Goal: Information Seeking & Learning: Compare options

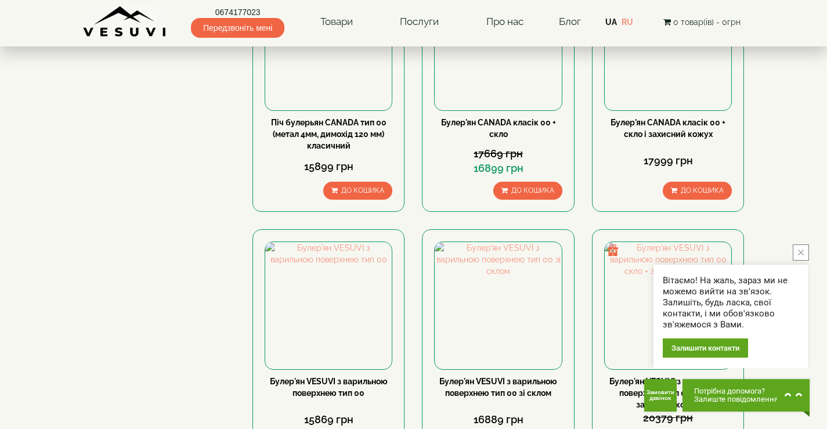
scroll to position [659, 0]
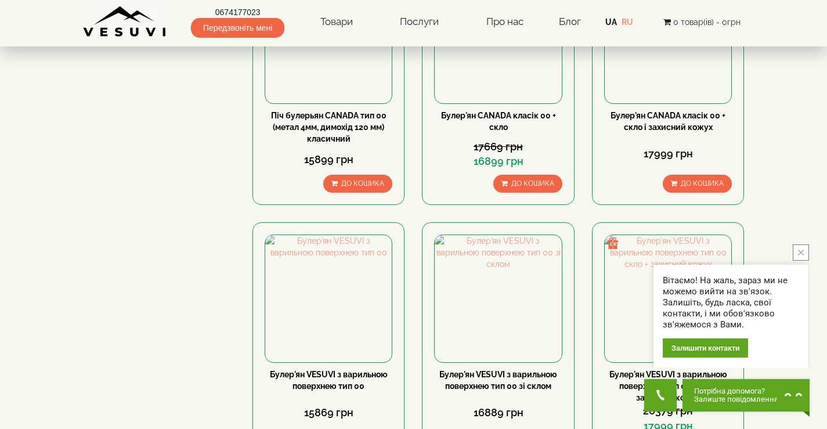
click at [731, 348] on div "Залишити контакти" at bounding box center [705, 348] width 85 height 19
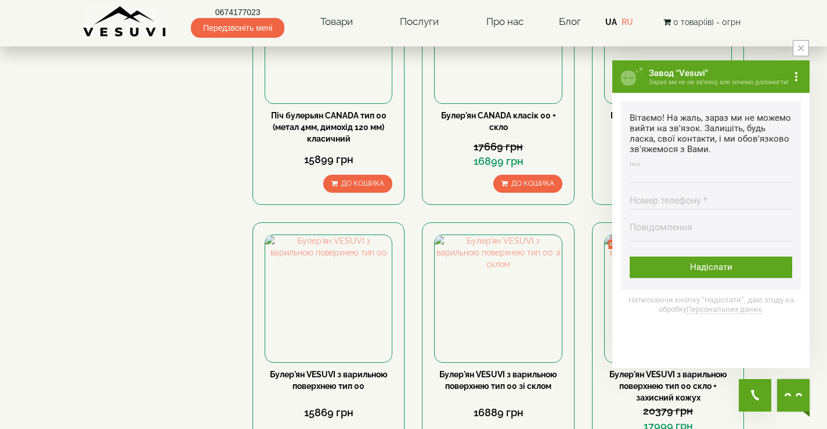
click at [643, 165] on input "Ім'я Введіть ім'я" at bounding box center [711, 171] width 163 height 23
type input "********"
type input "**********"
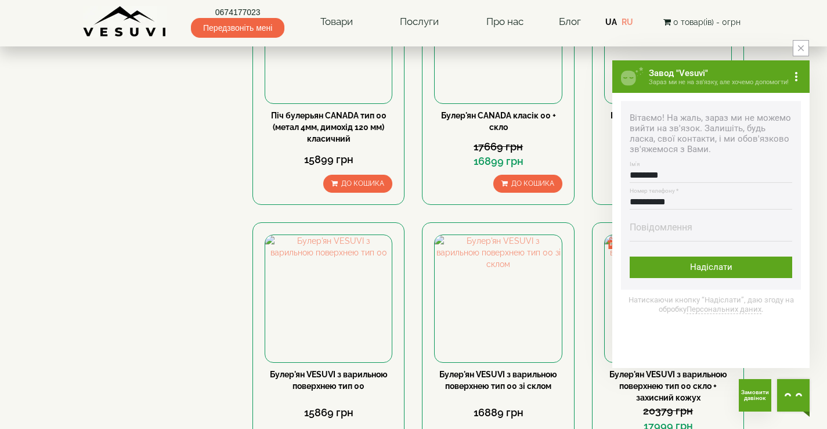
click at [656, 221] on div "Повідомлення Максимальна довжина тексту 500 символів" at bounding box center [711, 229] width 163 height 30
click at [656, 222] on div "Повідомлення Максимальна довжина тексту 500 символів" at bounding box center [711, 229] width 163 height 30
click at [657, 223] on div "Повідомлення Максимальна довжина тексту 500 символів" at bounding box center [711, 229] width 163 height 30
click at [659, 226] on div "Повідомлення Максимальна довжина тексту 500 символів" at bounding box center [711, 229] width 163 height 30
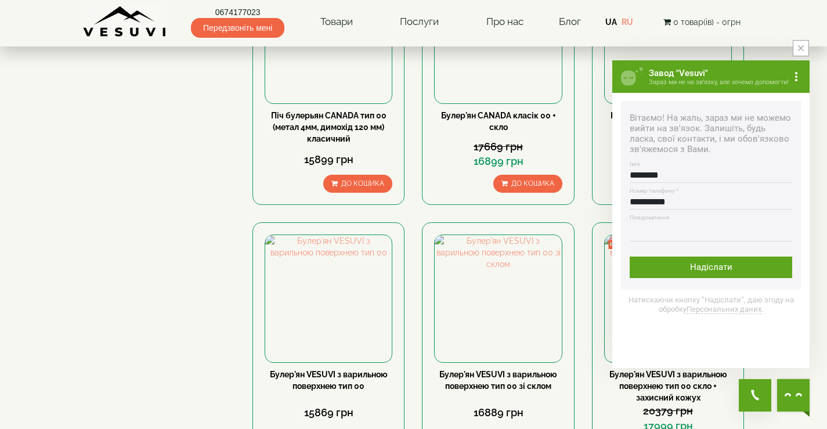
click at [664, 226] on textarea "Повідомлення Максимальна довжина тексту 500 символів" at bounding box center [711, 231] width 163 height 19
type textarea "*"
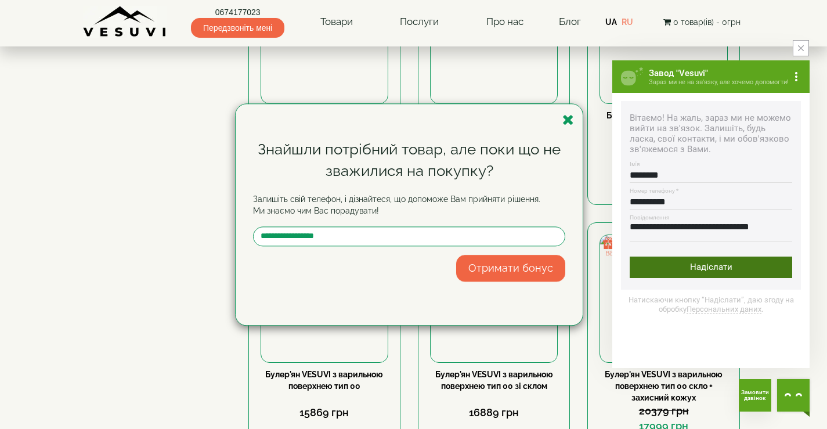
scroll to position [1, 0]
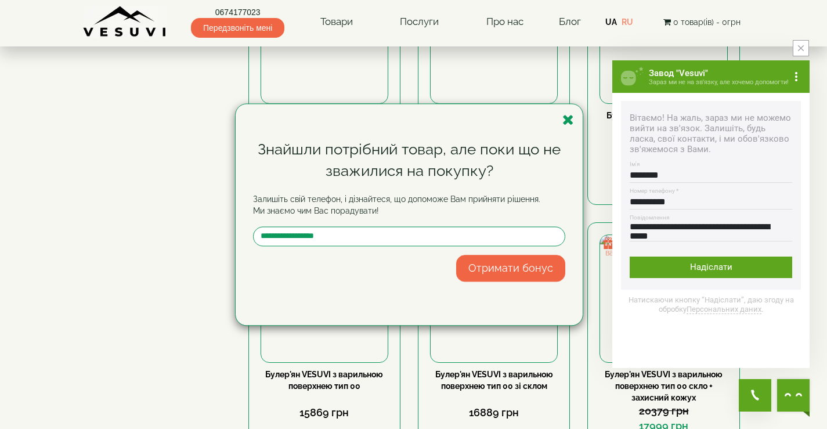
type textarea "**********"
click at [528, 267] on button "Отримати бонус" at bounding box center [510, 268] width 109 height 27
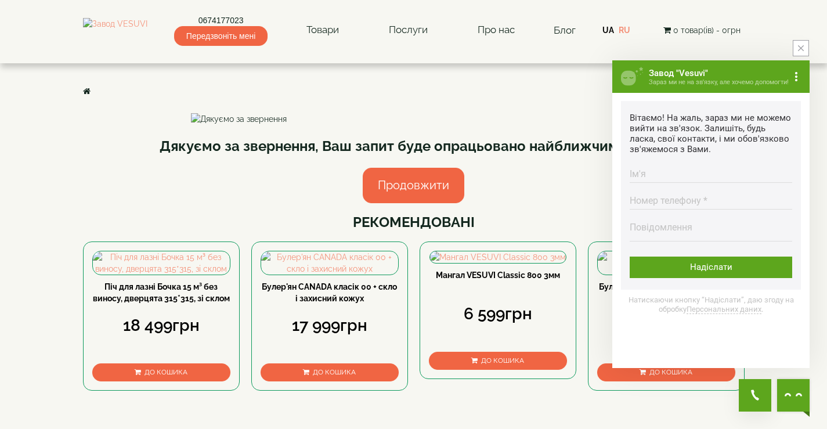
click at [426, 203] on link "Продовжити" at bounding box center [414, 185] width 102 height 35
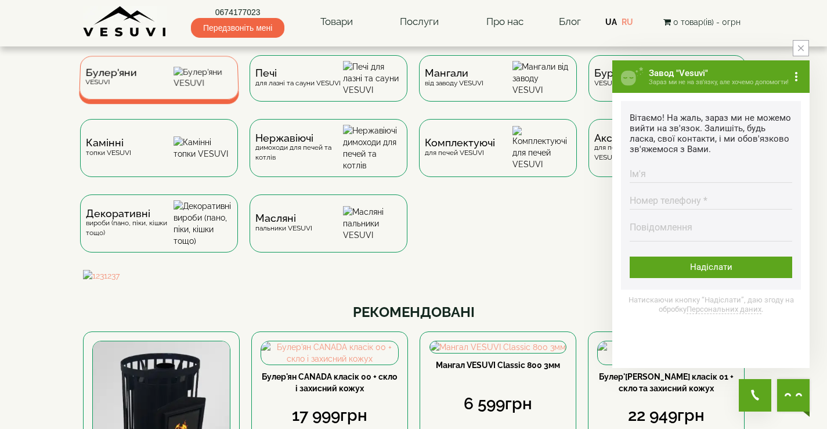
click at [215, 89] on img at bounding box center [203, 78] width 59 height 22
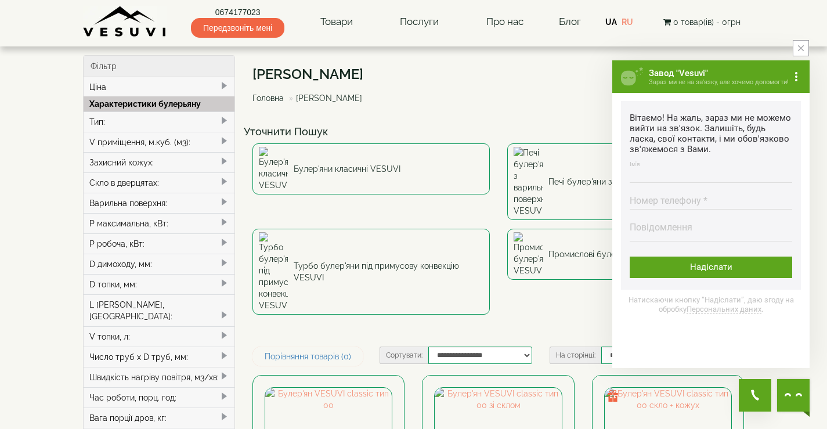
click at [688, 168] on input "Ім'я Введіть ім'я" at bounding box center [711, 171] width 163 height 23
type input "********"
type input "**********"
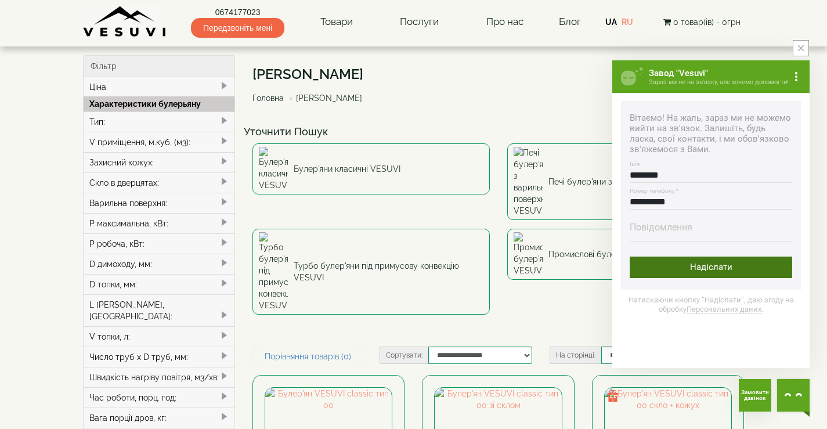
click at [724, 271] on div "Надіслати" at bounding box center [711, 267] width 163 height 21
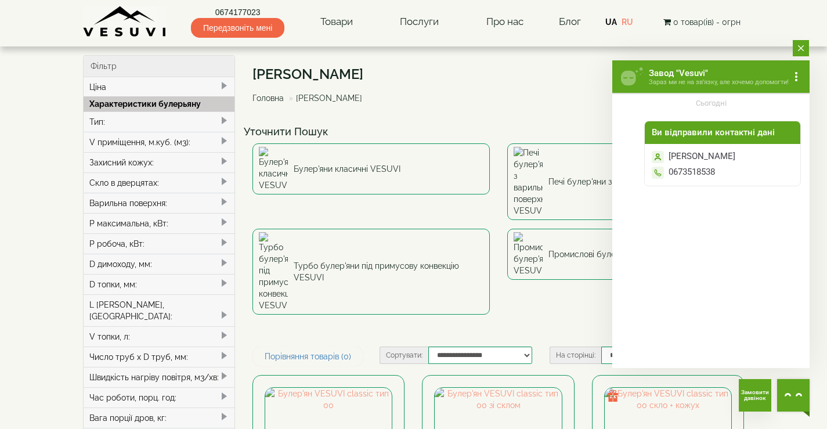
click at [800, 49] on icon "close button" at bounding box center [801, 48] width 6 height 6
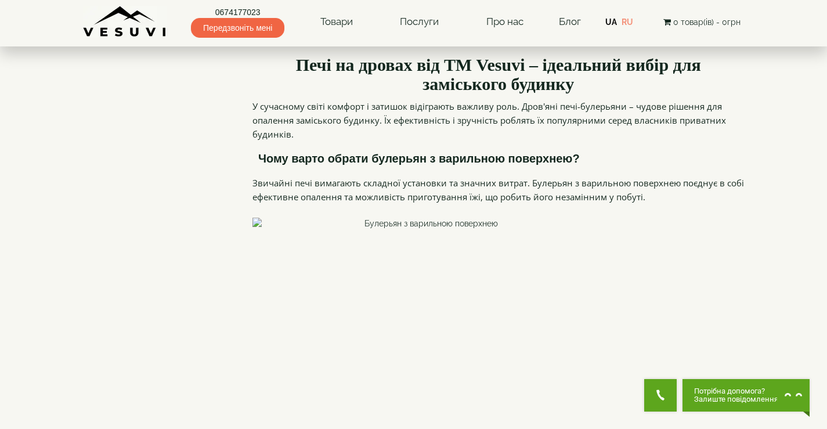
scroll to position [1642, 0]
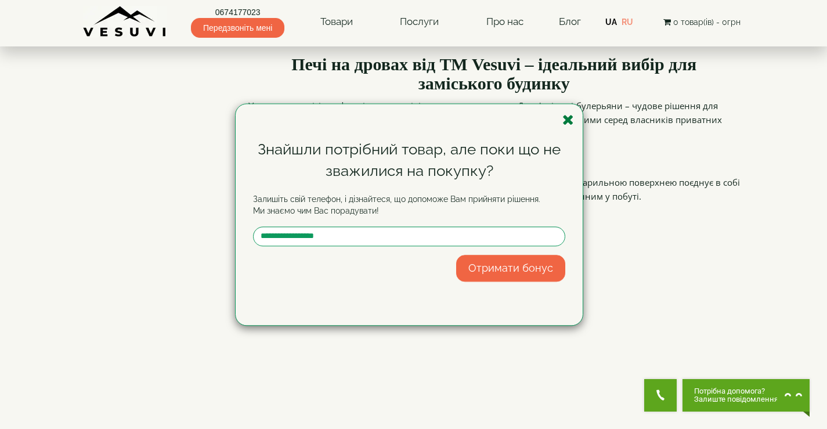
click at [571, 119] on icon "button" at bounding box center [569, 120] width 12 height 15
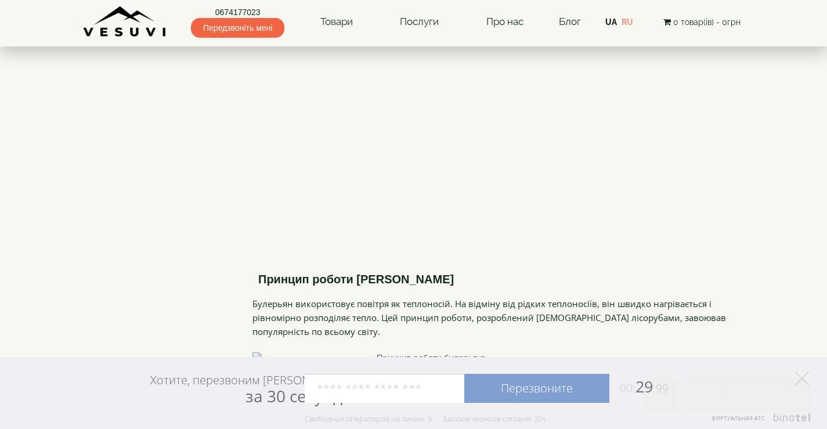
scroll to position [1882, 0]
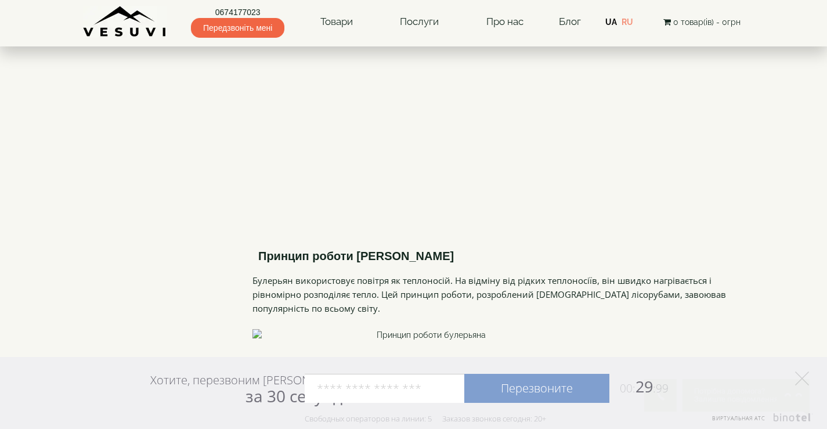
click at [826, 427] on div "Хотите, перезвоним Вам за 30 секунд? Перезвоните 00: 29 :99 Например: 067 000 0…" at bounding box center [413, 393] width 827 height 72
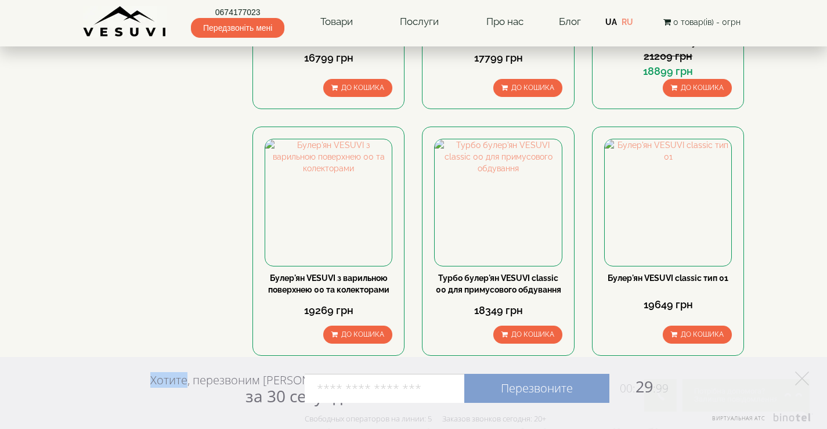
scroll to position [1333, 0]
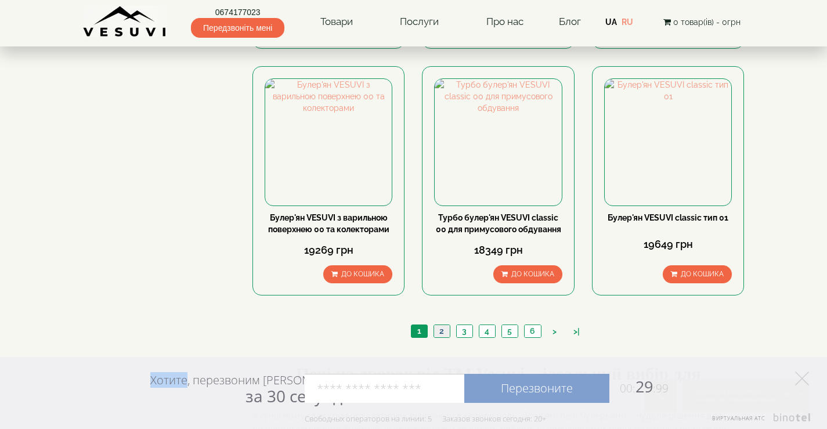
click at [445, 325] on link "2" at bounding box center [442, 331] width 16 height 12
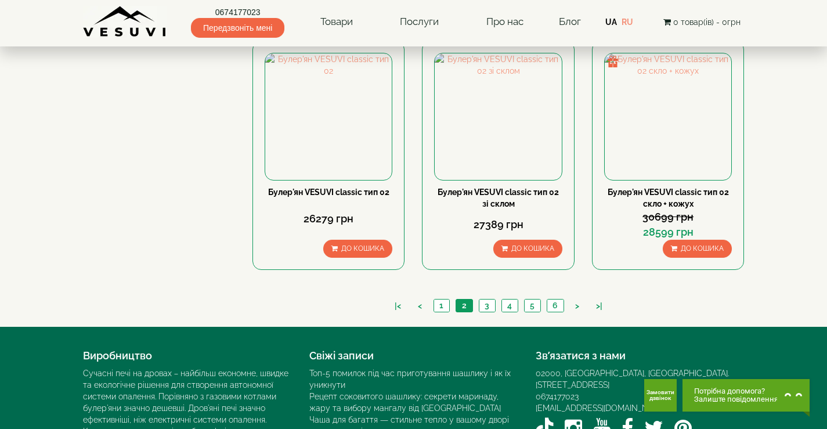
scroll to position [1354, 0]
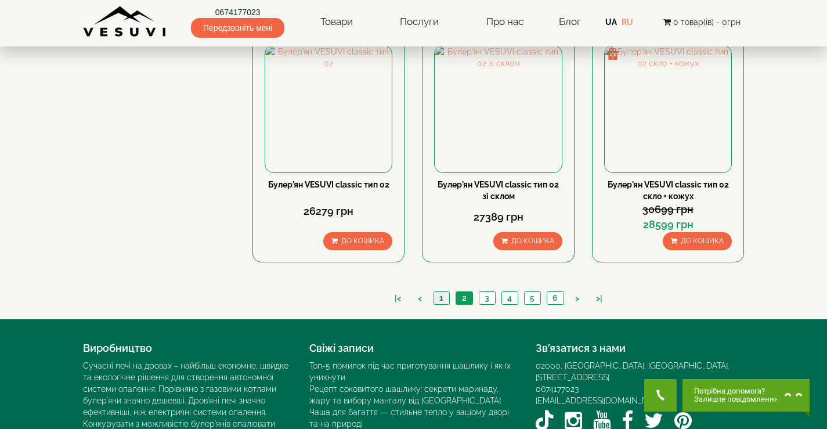
click at [442, 292] on link "1" at bounding box center [442, 298] width 16 height 12
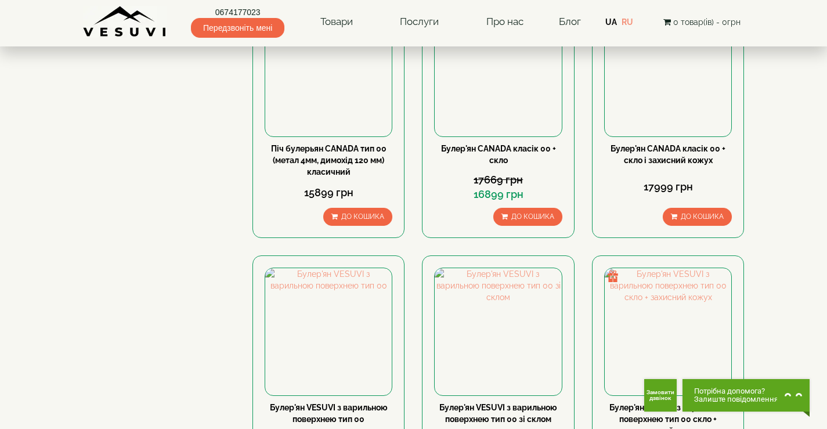
scroll to position [629, 0]
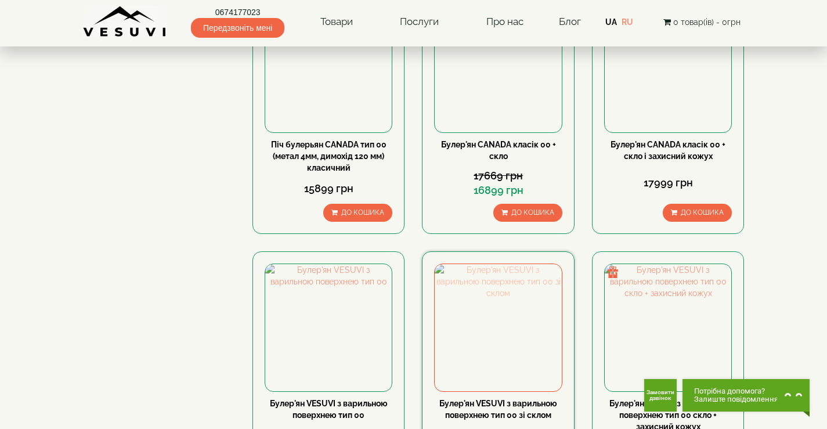
click at [494, 264] on img at bounding box center [498, 327] width 127 height 127
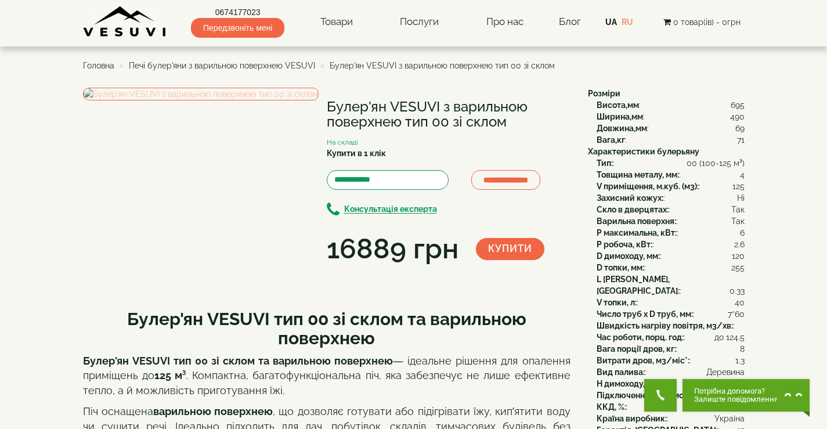
click at [165, 100] on img at bounding box center [201, 94] width 236 height 13
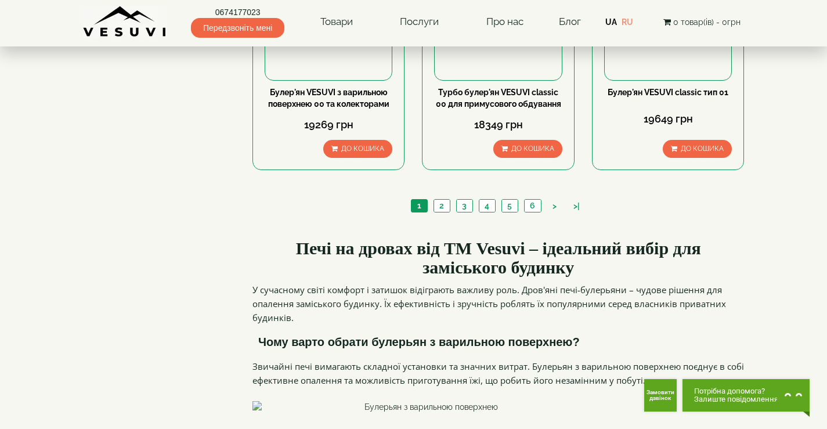
scroll to position [1449, 0]
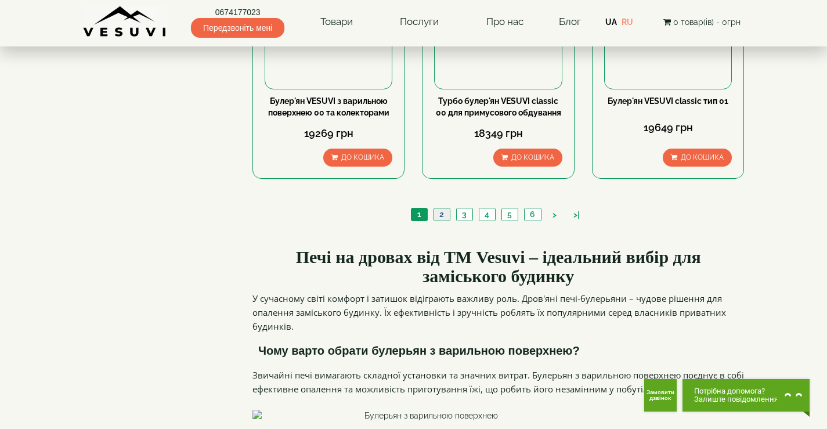
click at [436, 208] on link "2" at bounding box center [442, 214] width 16 height 12
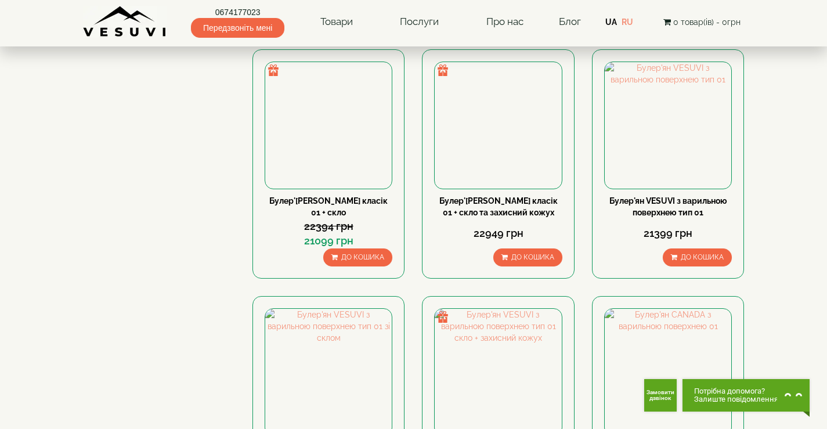
scroll to position [588, 0]
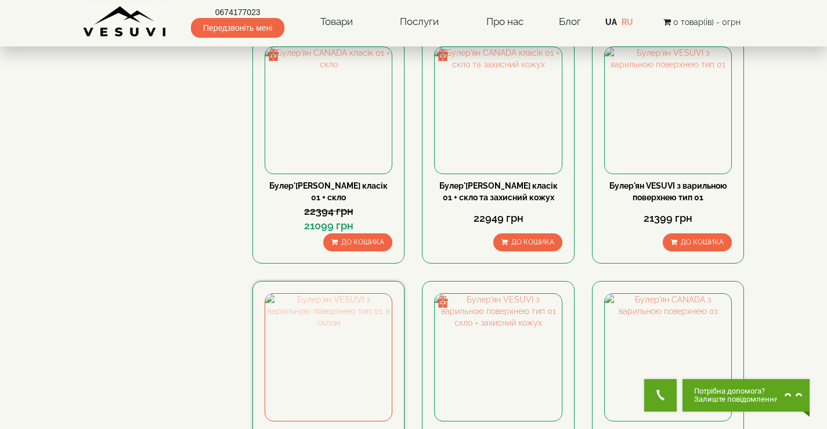
click at [336, 294] on img at bounding box center [328, 357] width 127 height 127
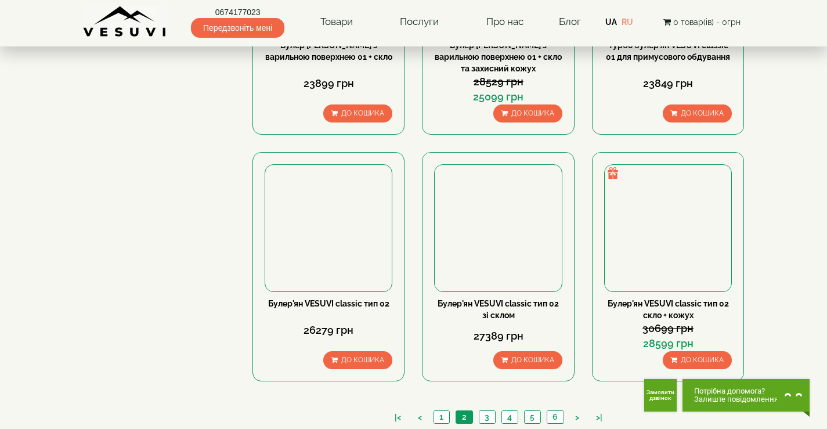
scroll to position [1268, 0]
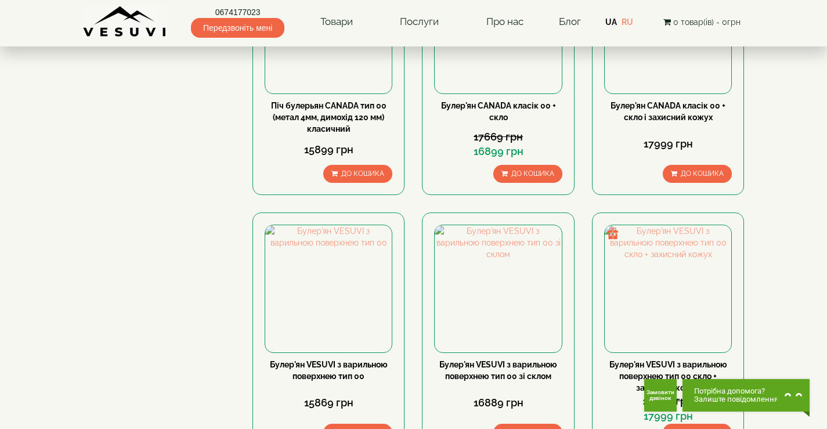
scroll to position [677, 0]
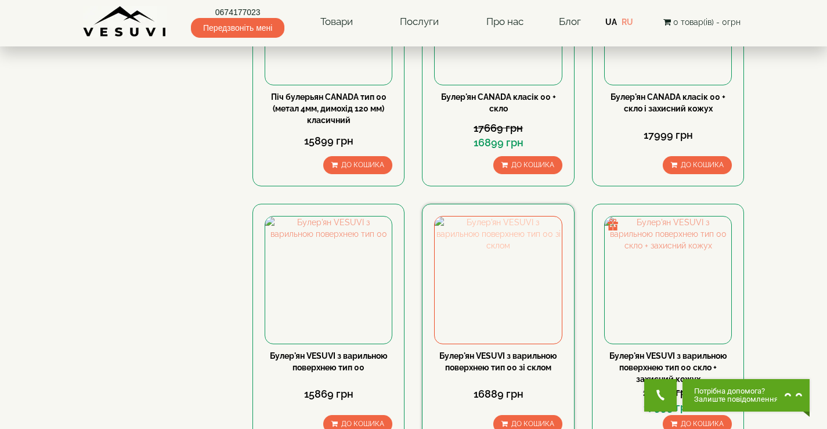
click at [494, 217] on img at bounding box center [498, 280] width 127 height 127
